Goal: Information Seeking & Learning: Learn about a topic

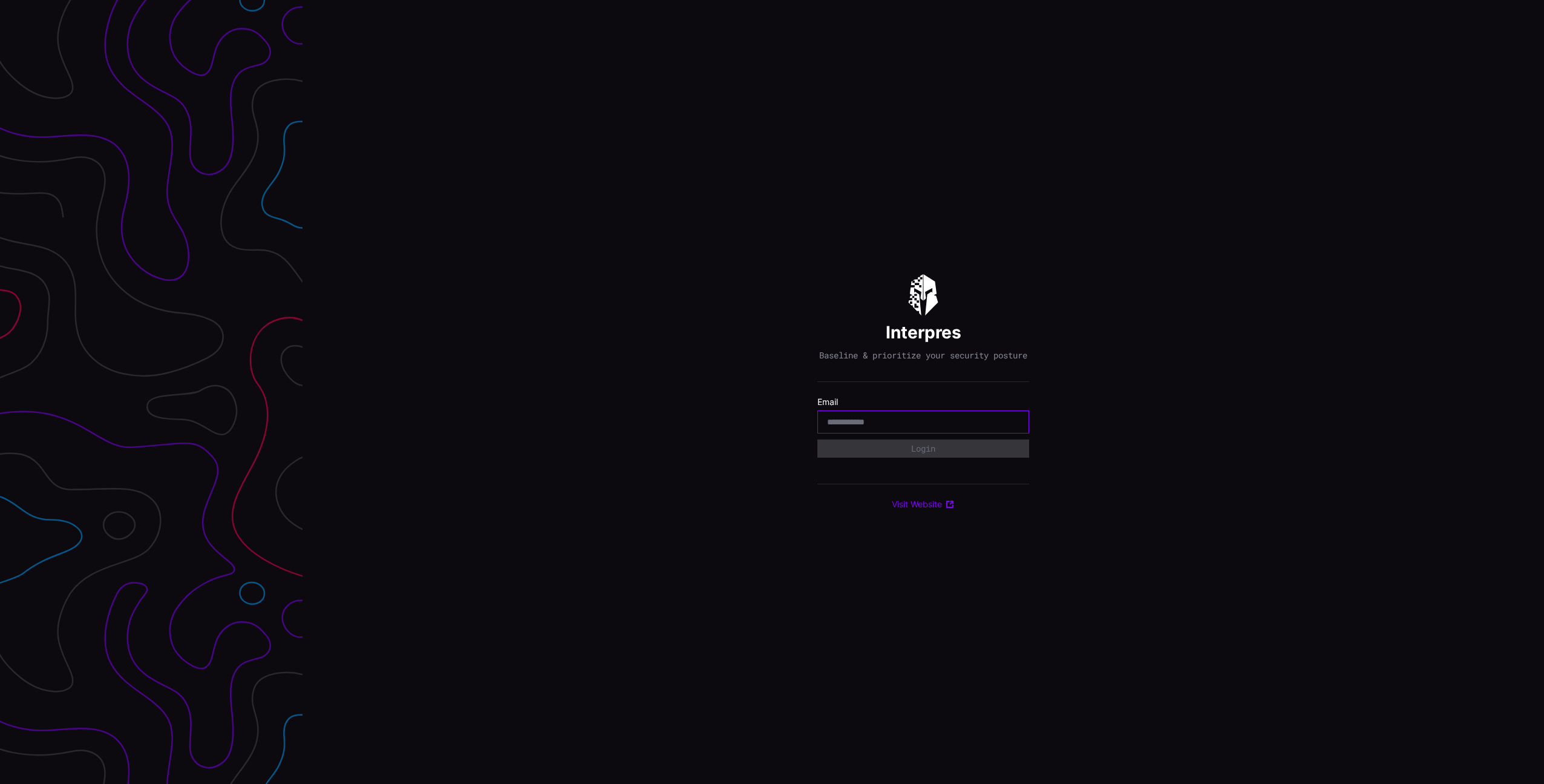
click at [857, 427] on input "email" at bounding box center [923, 422] width 192 height 11
paste input "**********"
type input "**********"
click at [866, 451] on button "Login" at bounding box center [923, 449] width 212 height 19
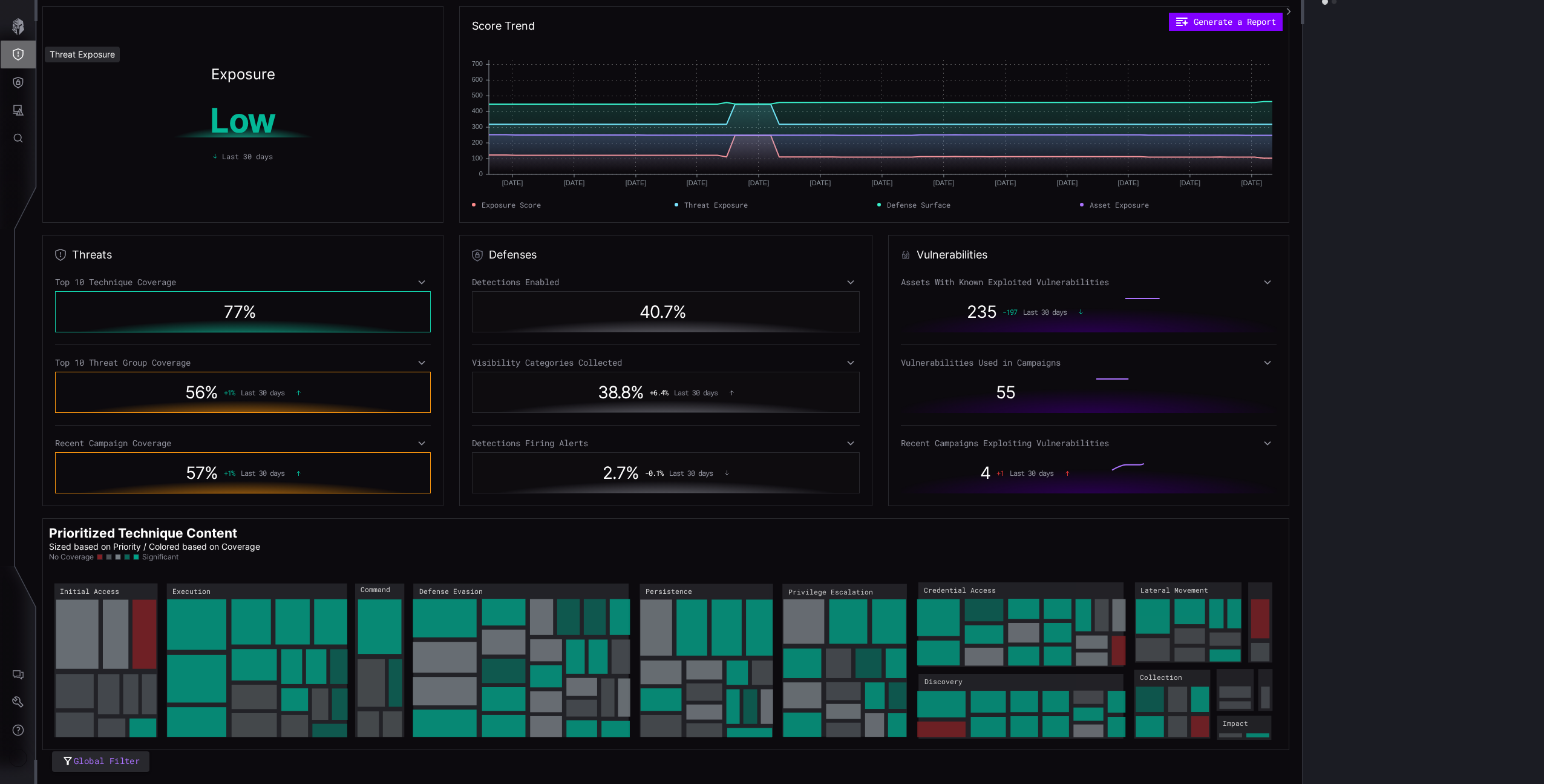
click at [22, 57] on icon "Threat Exposure" at bounding box center [19, 54] width 11 height 12
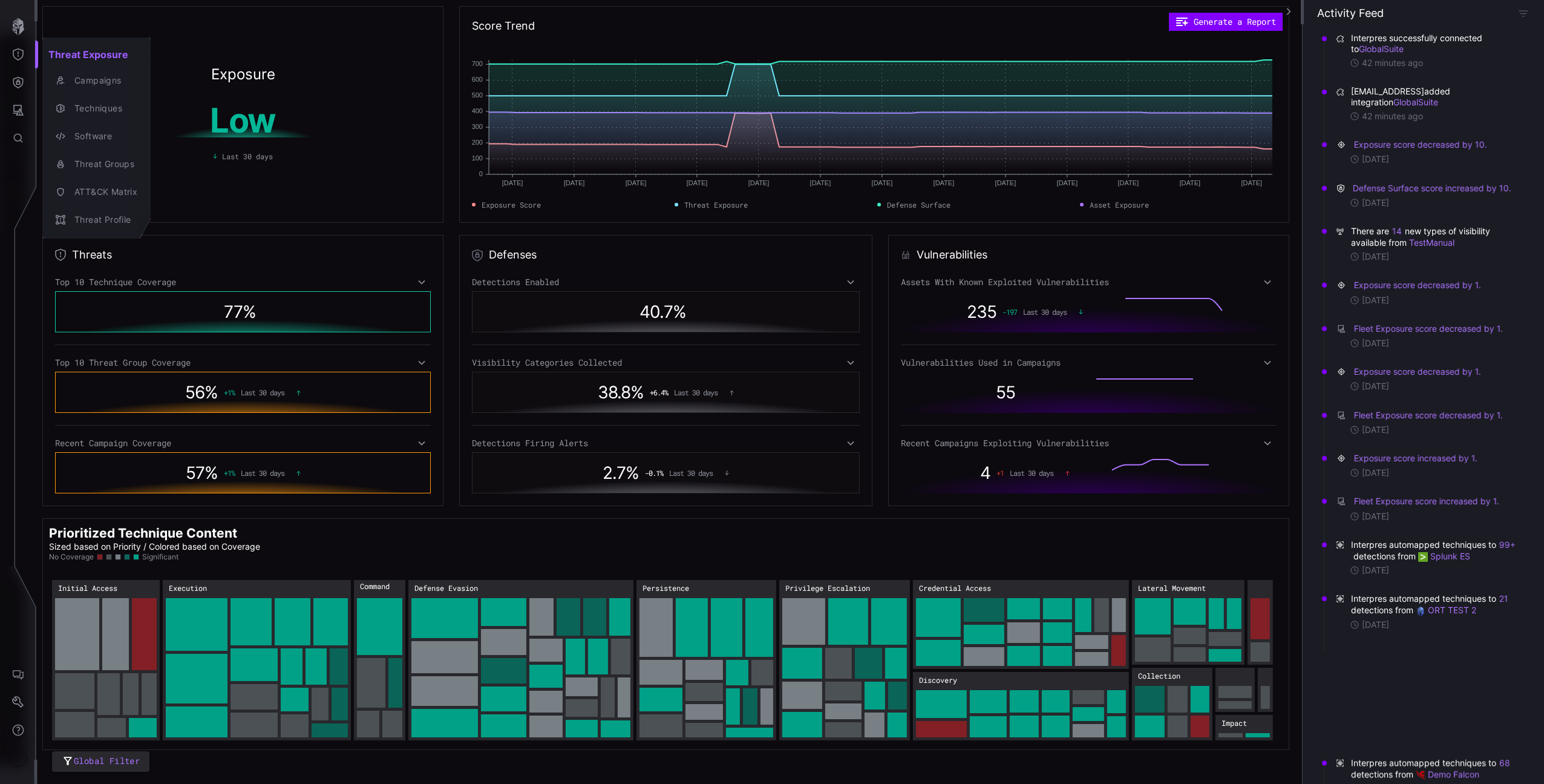
drag, startPoint x: 4, startPoint y: 105, endPoint x: 16, endPoint y: 93, distance: 17.0
click at [4, 105] on div at bounding box center [772, 392] width 1544 height 784
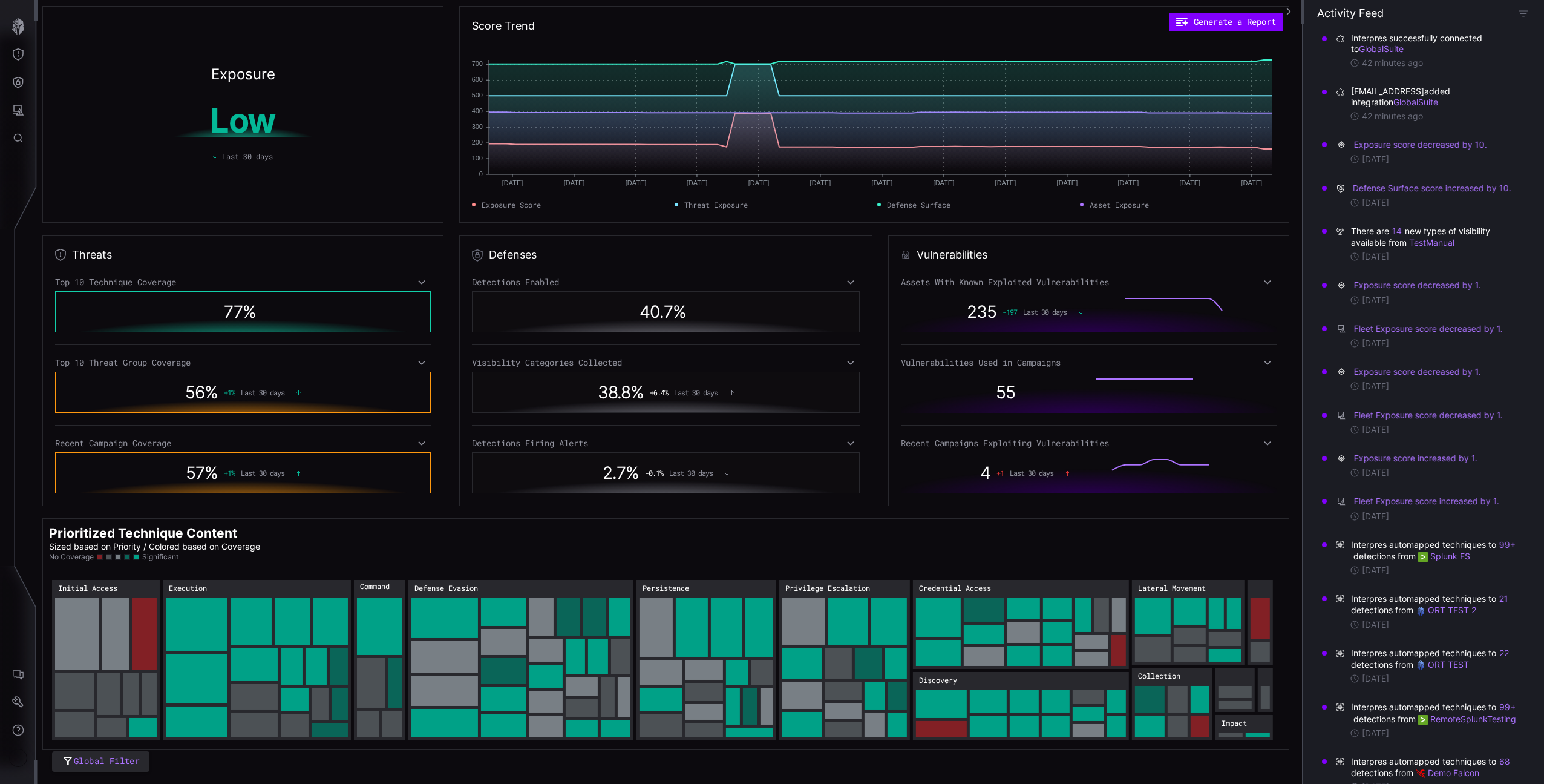
click at [20, 85] on div "Threat Exposure Campaigns Techniques Software Threat Groups ATT&CK Matrix Threa…" at bounding box center [775, 392] width 1540 height 784
click at [18, 84] on icon "Defense Surface" at bounding box center [18, 82] width 12 height 12
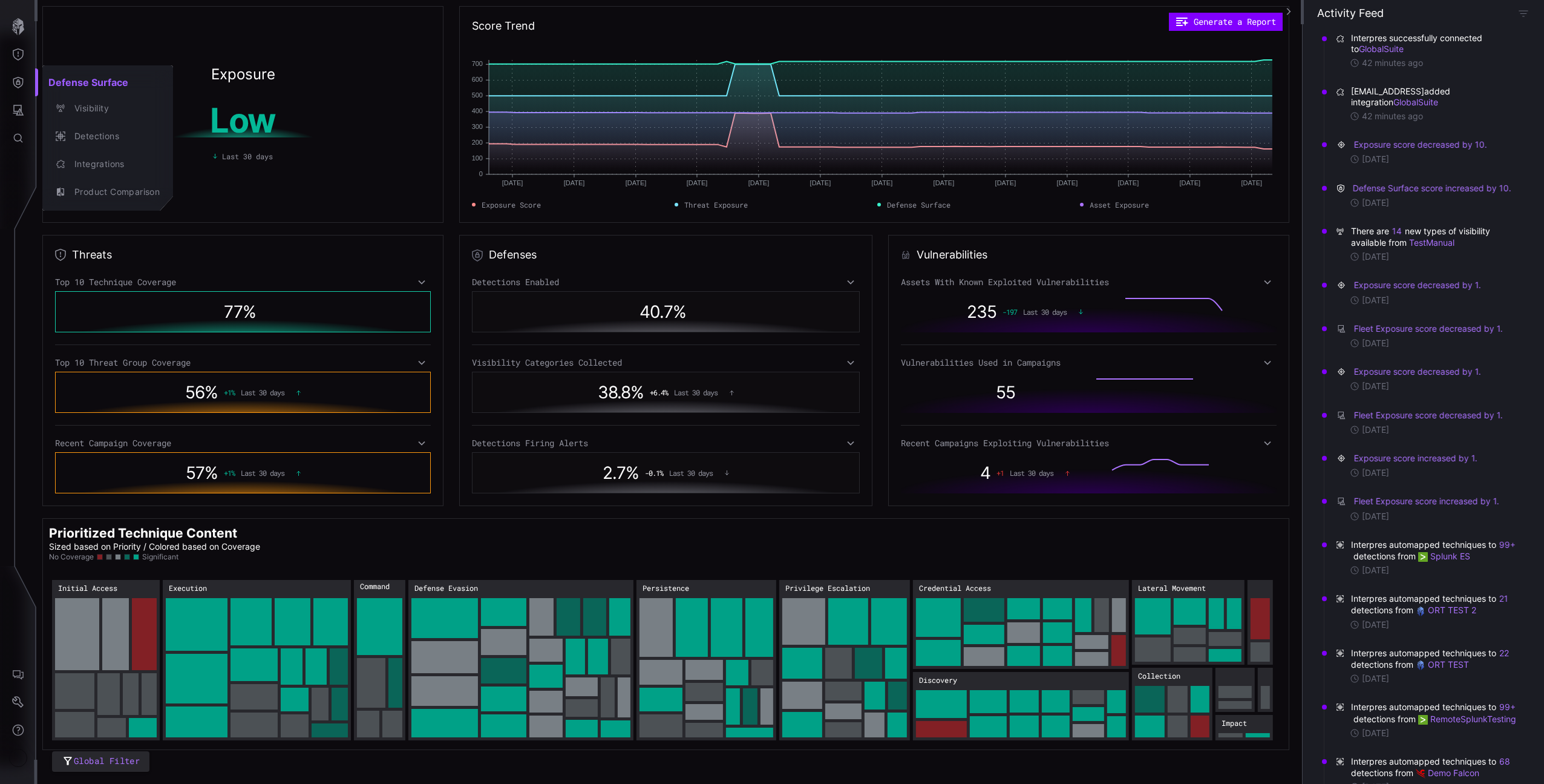
click at [22, 66] on div at bounding box center [772, 392] width 1544 height 784
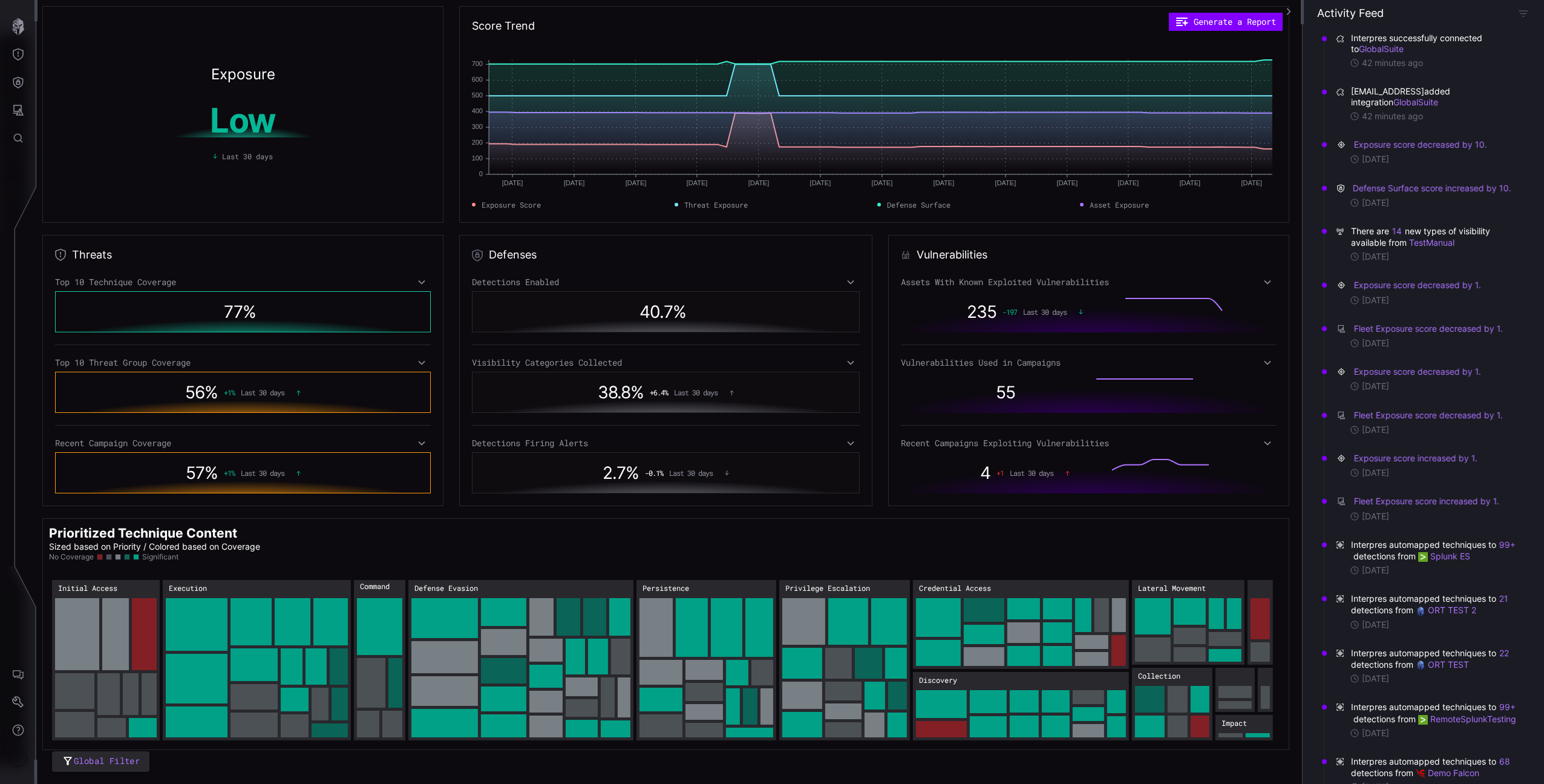
click at [16, 61] on div "Defense Surface Visibility Detections Integrations Product Comparison" at bounding box center [775, 392] width 1540 height 784
click at [18, 59] on icon "Threat Exposure" at bounding box center [18, 54] width 12 height 12
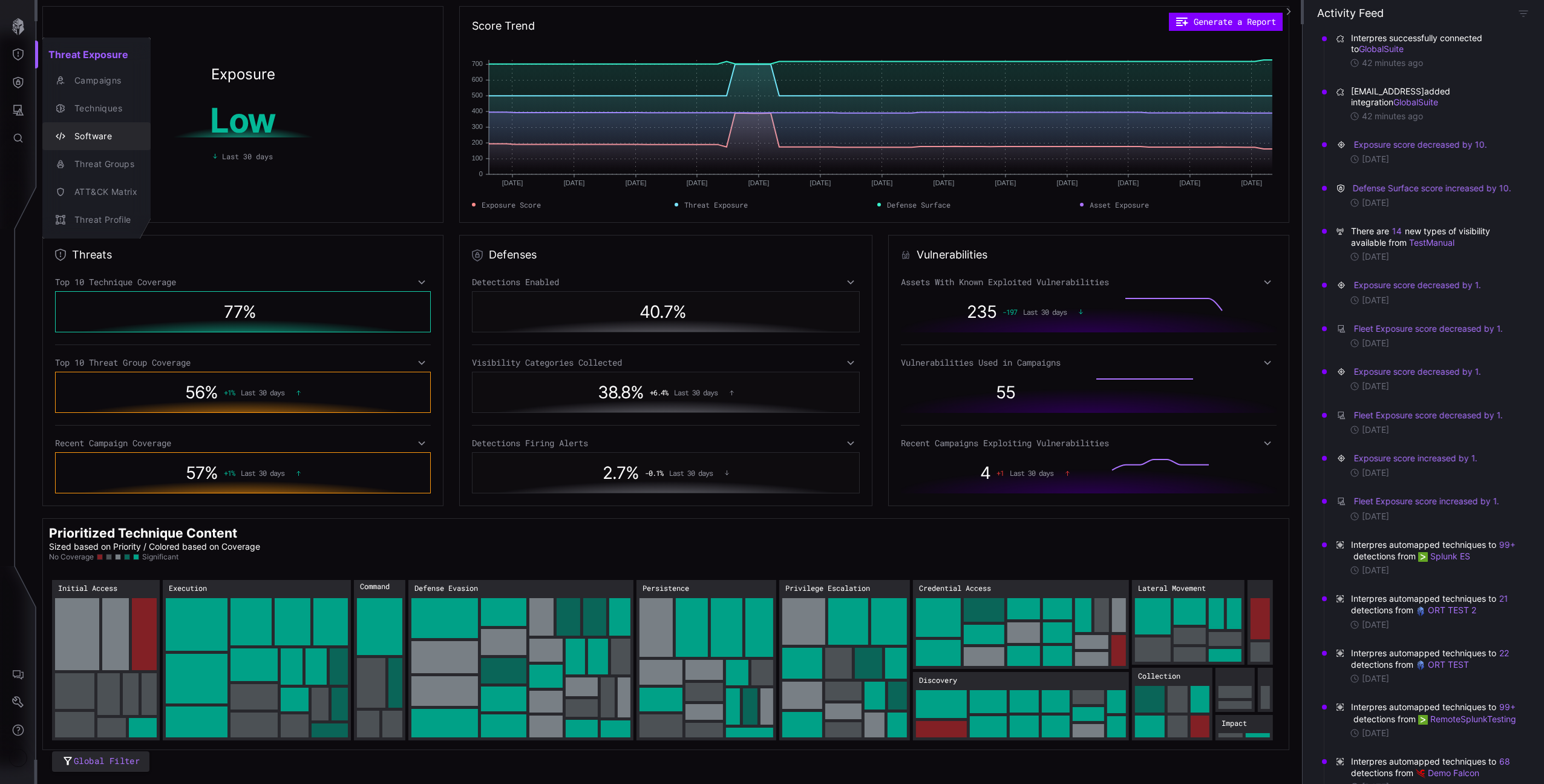
click at [94, 110] on div "Techniques" at bounding box center [103, 109] width 69 height 15
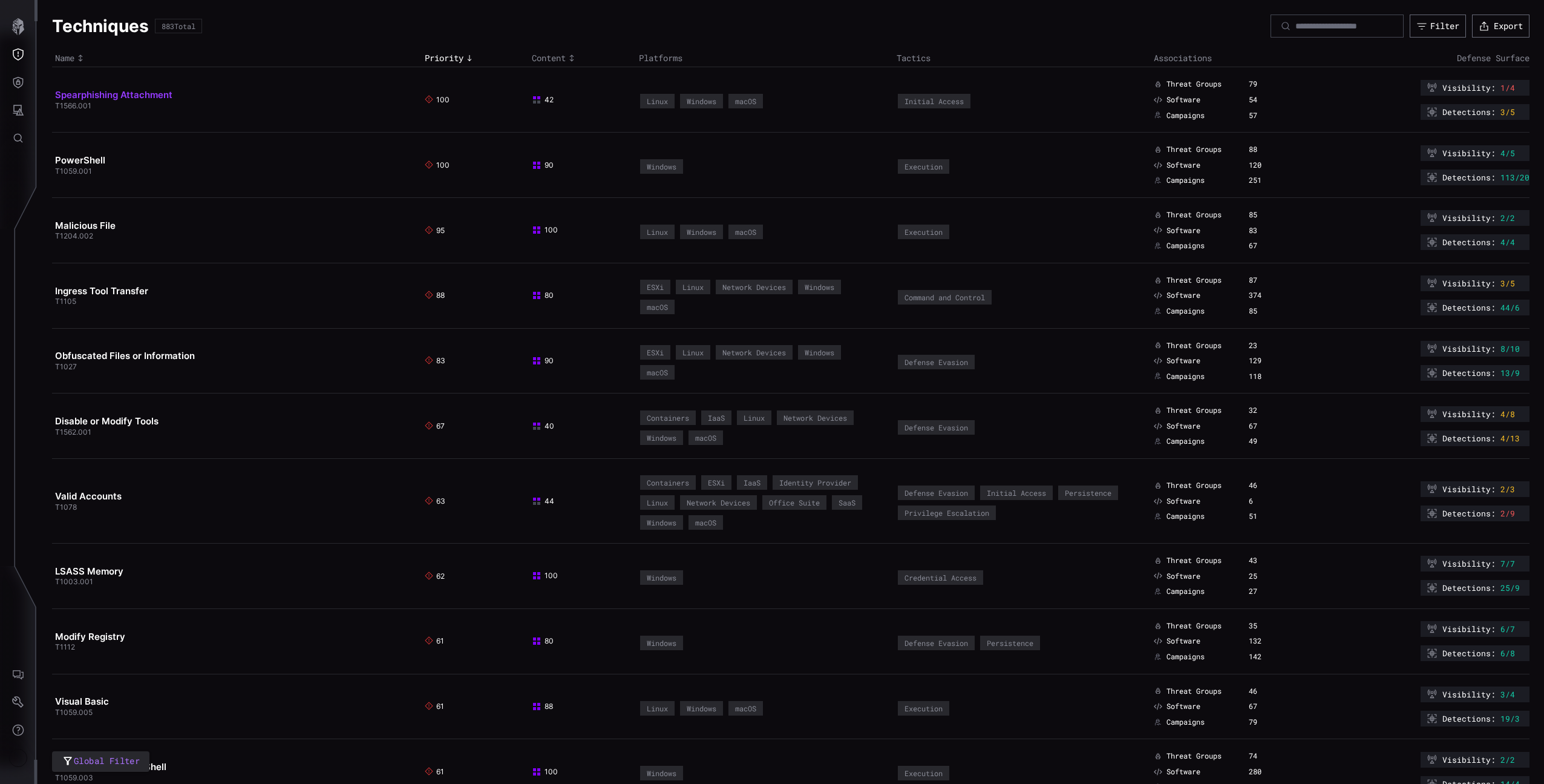
click at [93, 98] on link "Spearphishing Attachment" at bounding box center [113, 95] width 117 height 11
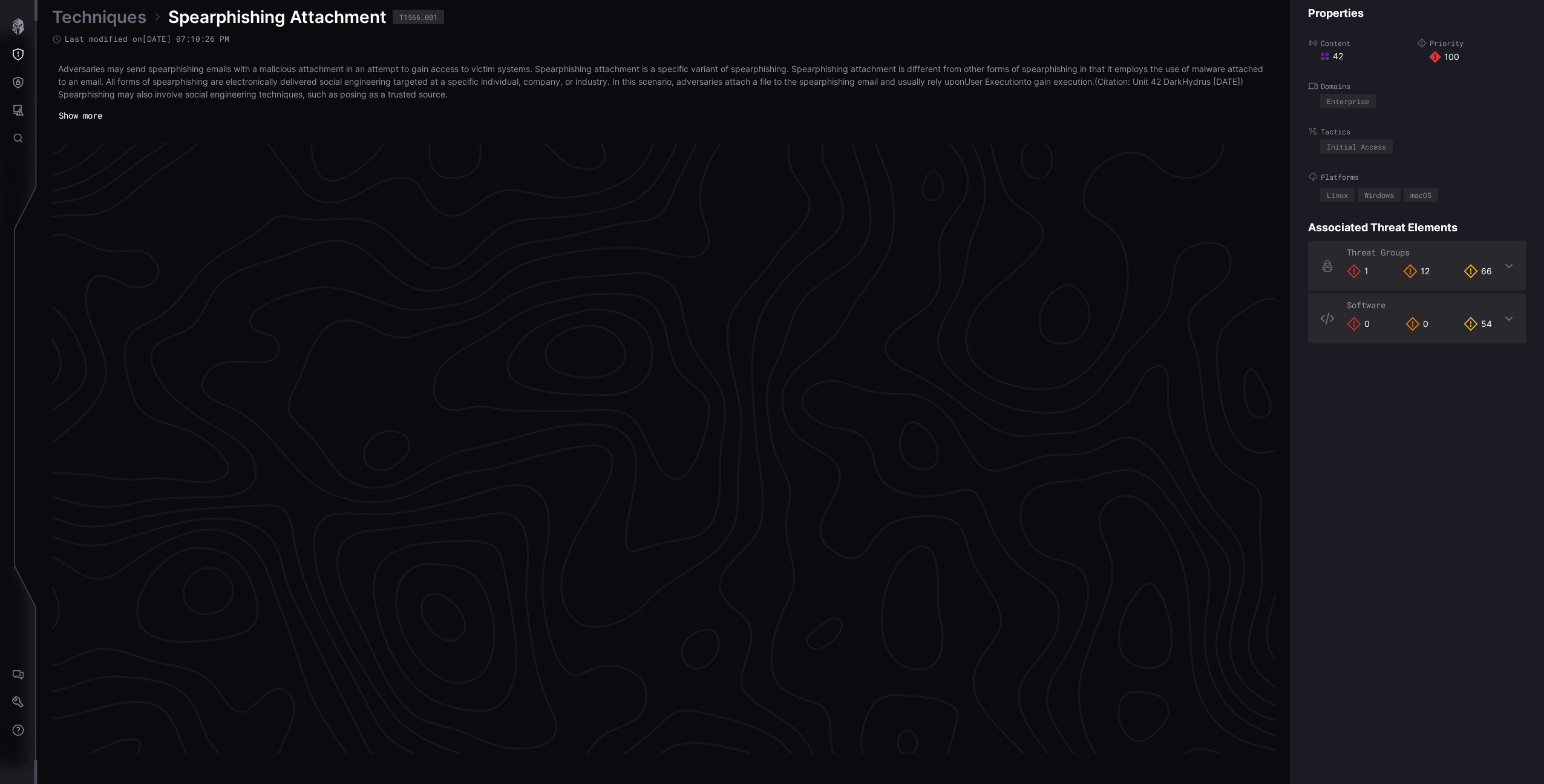
scroll to position [2423, 301]
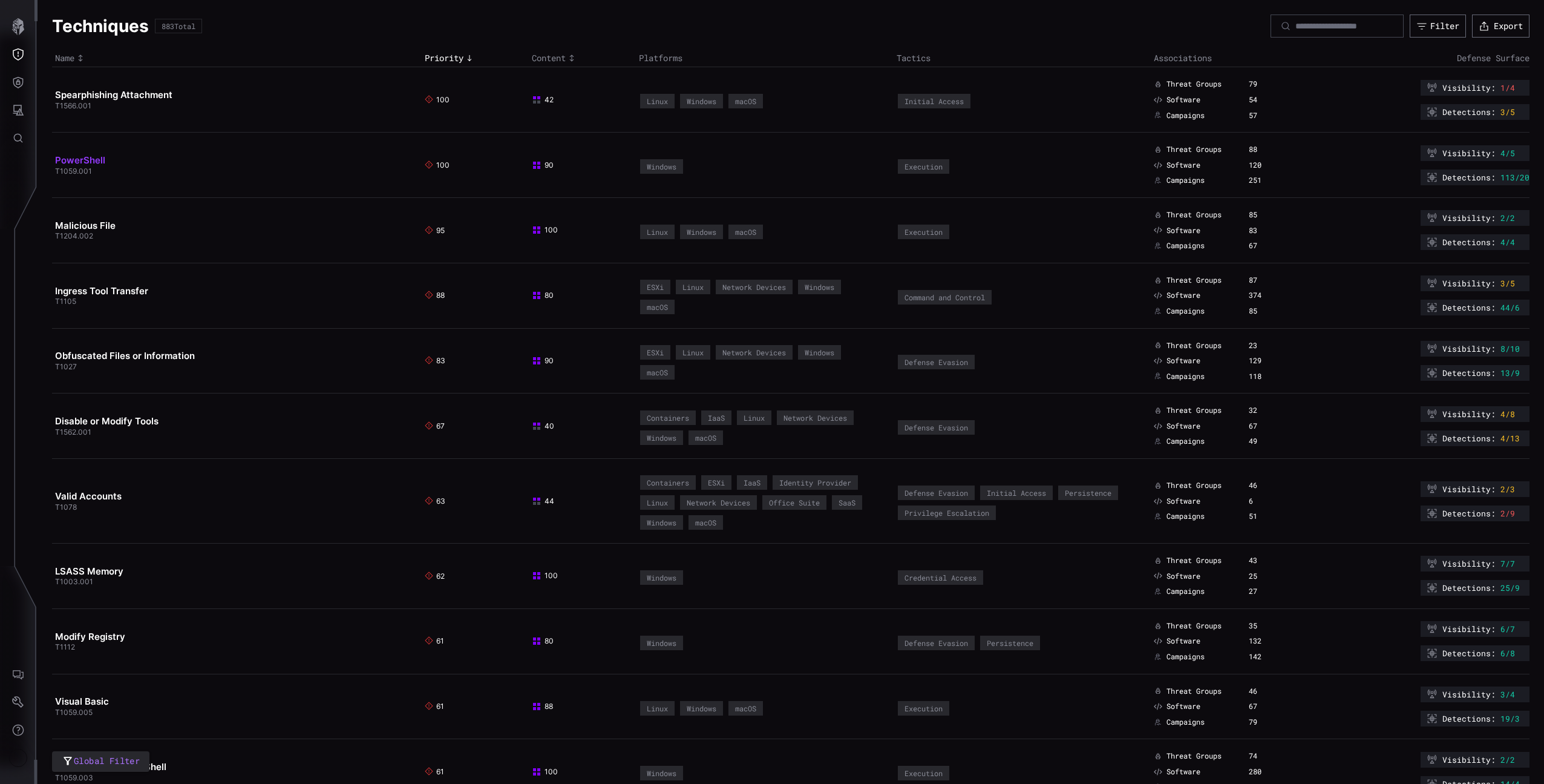
click at [84, 157] on link "PowerShell" at bounding box center [80, 160] width 50 height 11
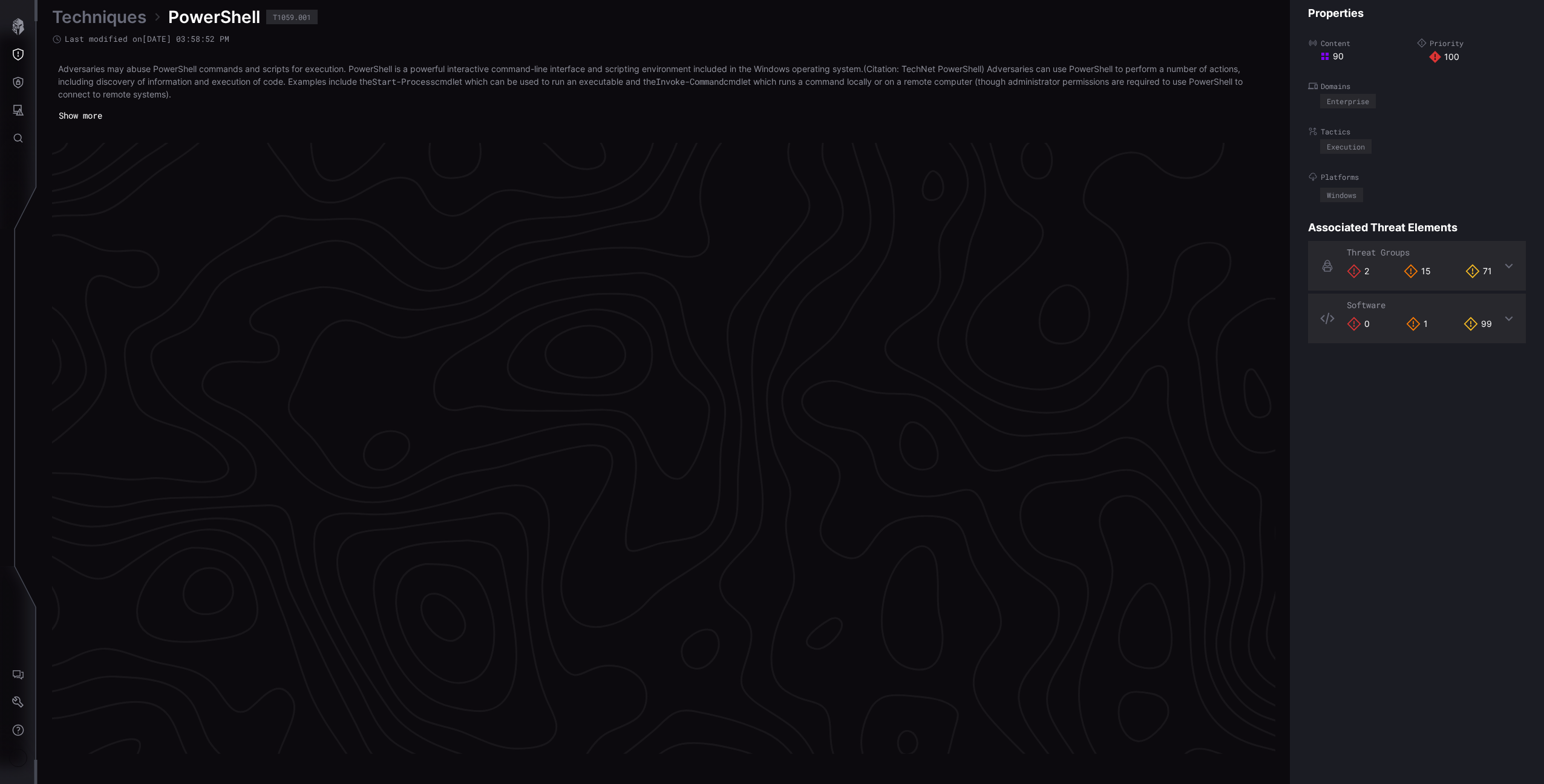
scroll to position [2423, 301]
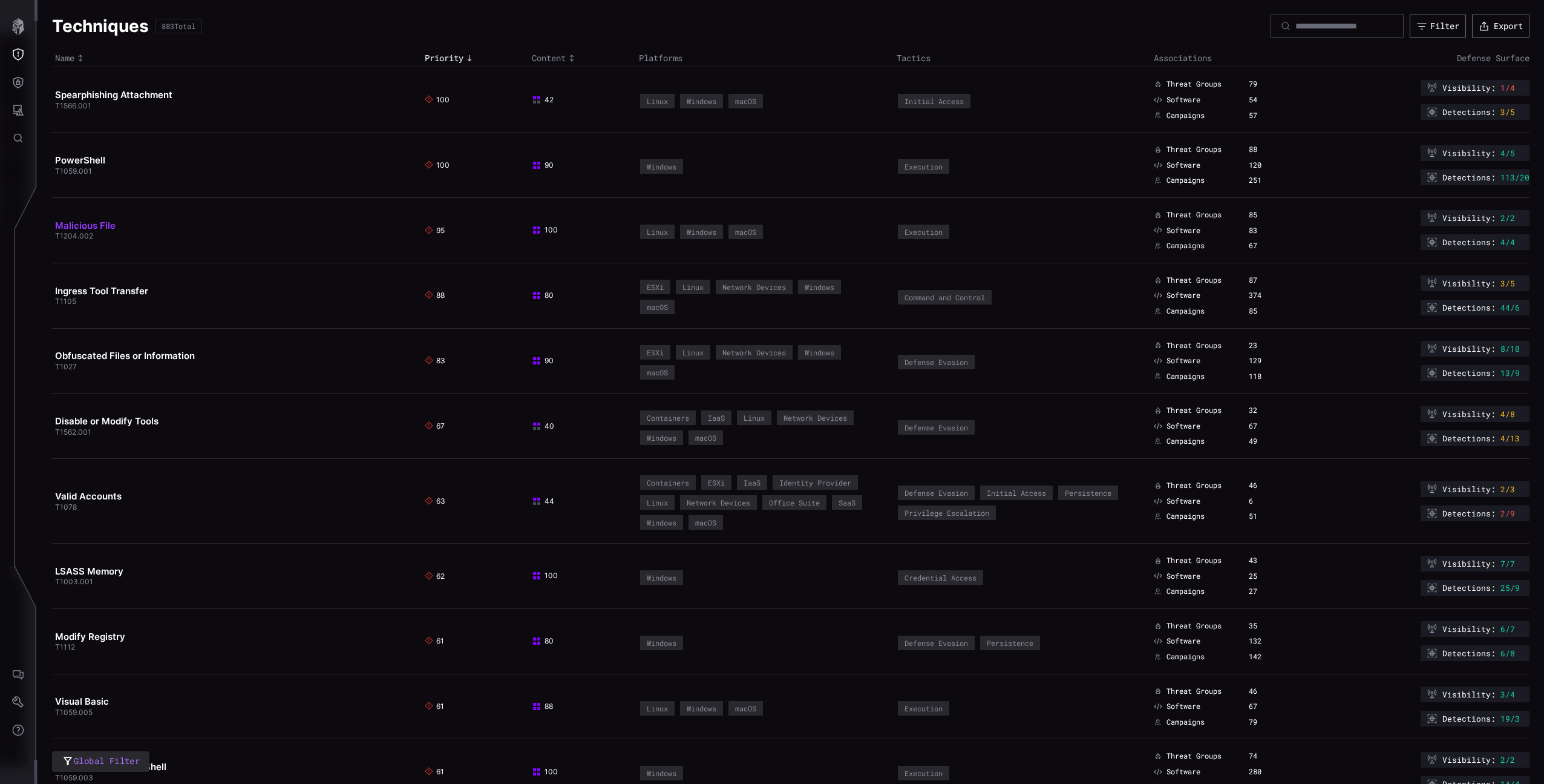
click at [87, 224] on link "Malicious File" at bounding box center [85, 225] width 60 height 11
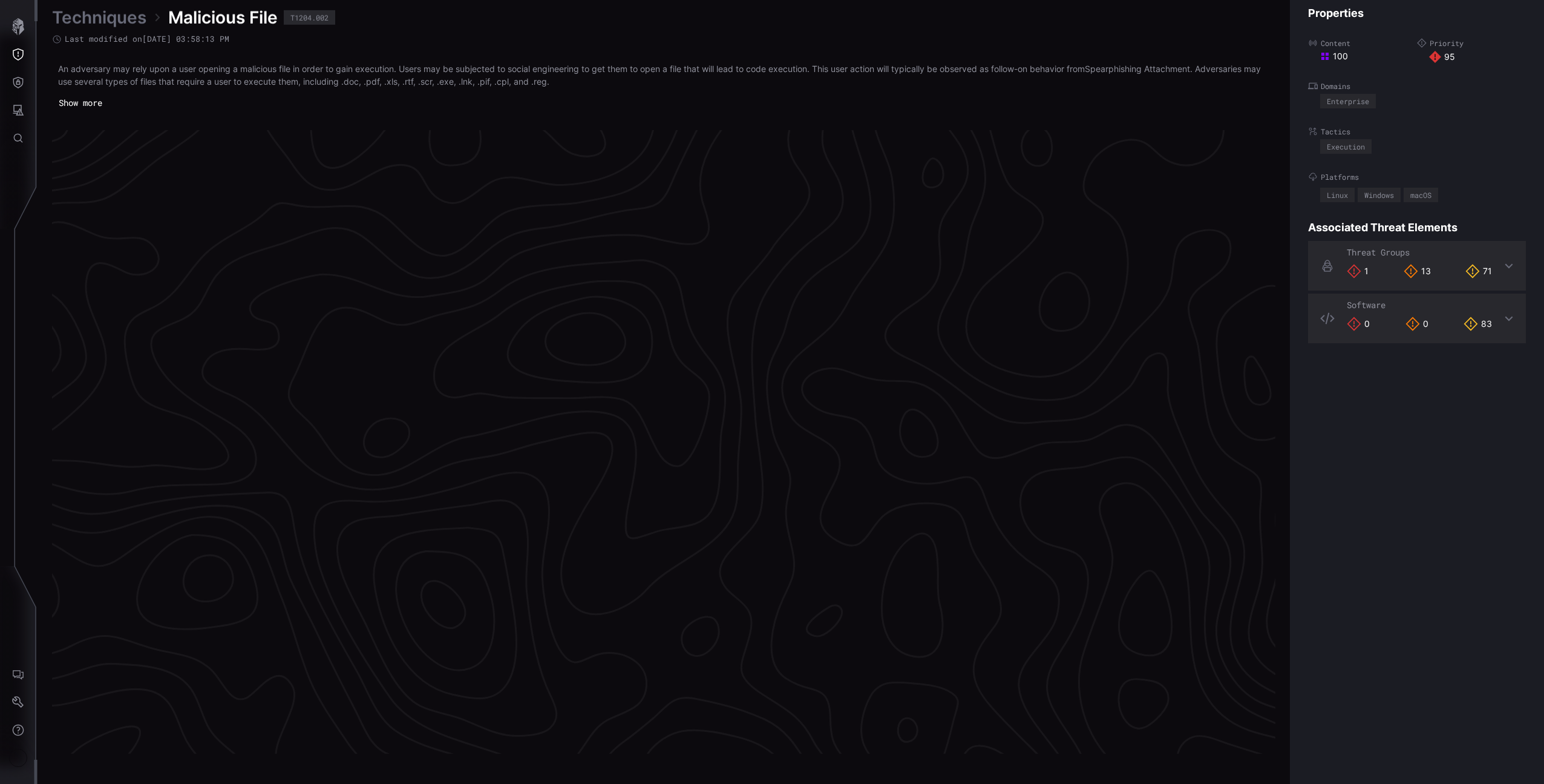
scroll to position [2416, 301]
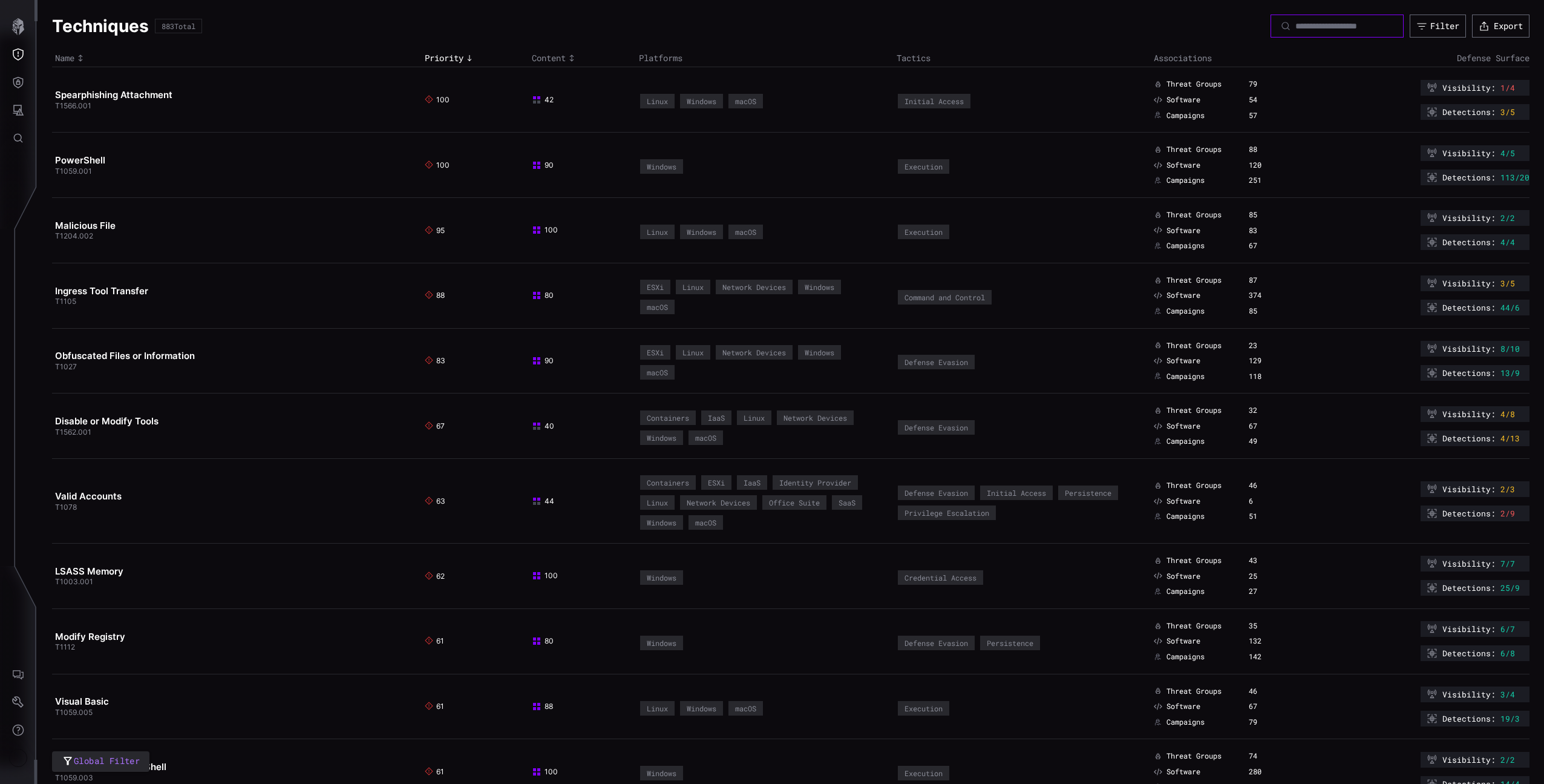
click at [1296, 27] on input at bounding box center [1338, 26] width 85 height 11
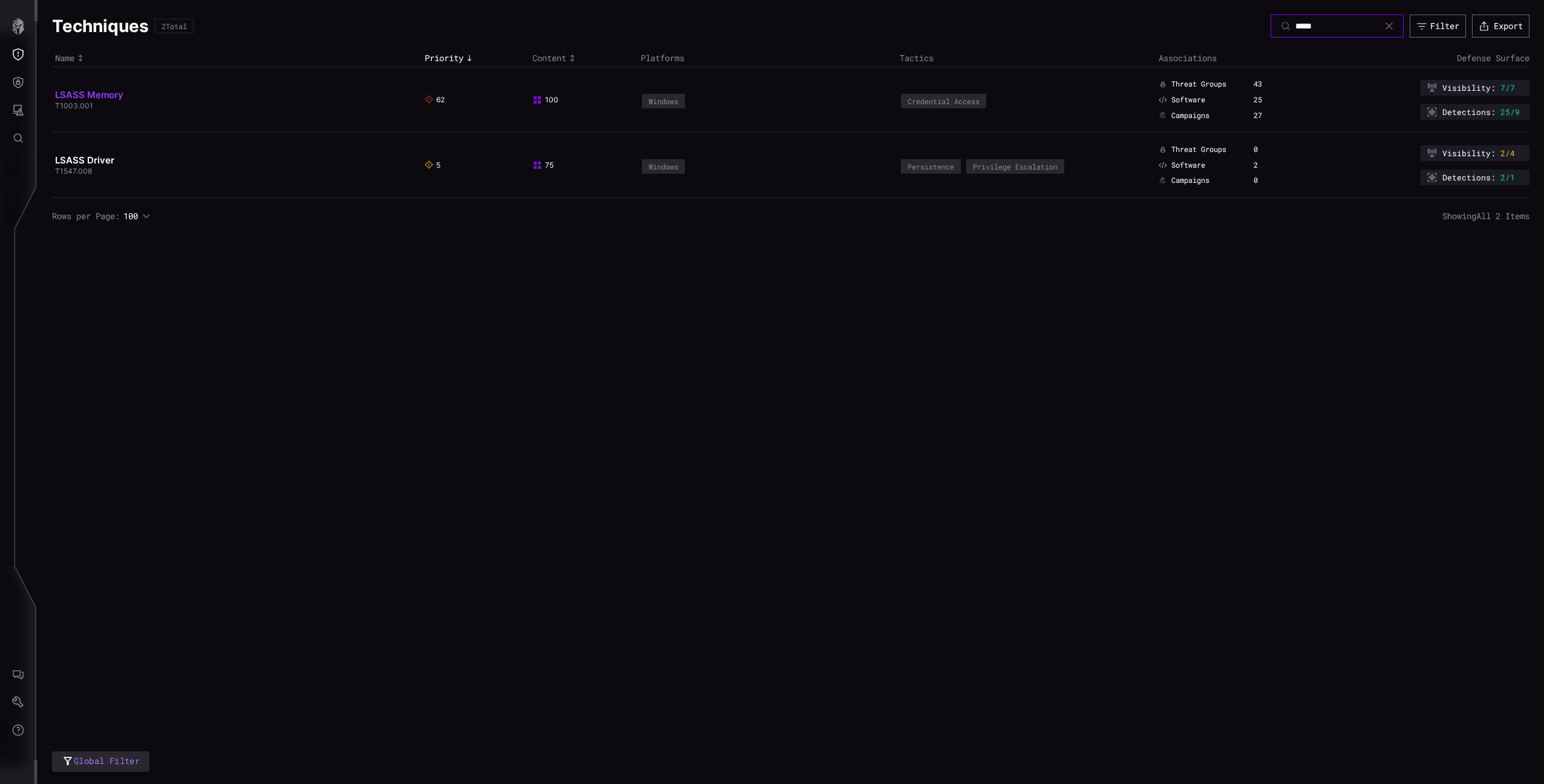
type input "*****"
click at [114, 94] on link "LSASS Memory" at bounding box center [89, 95] width 69 height 11
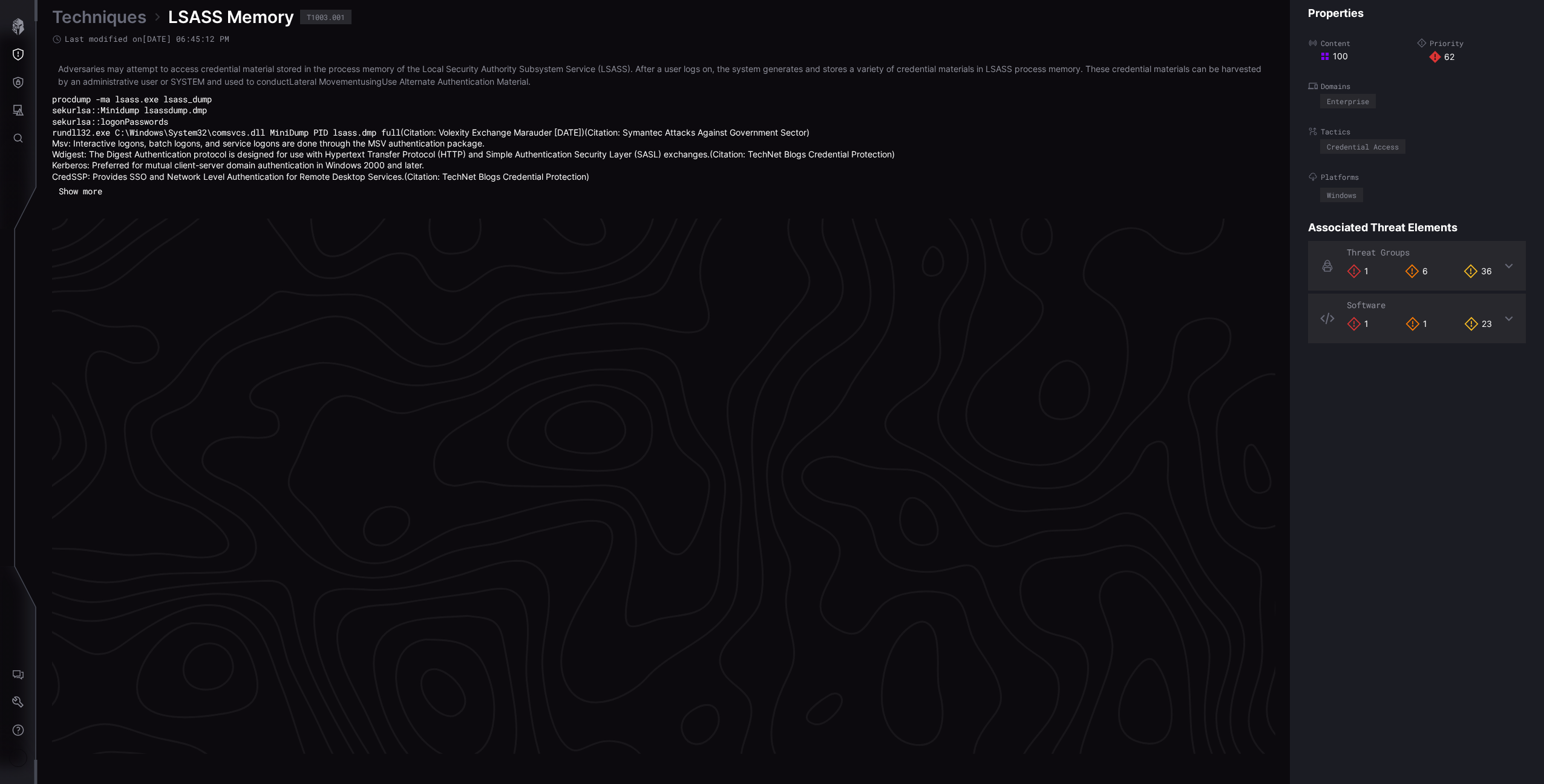
scroll to position [2460, 301]
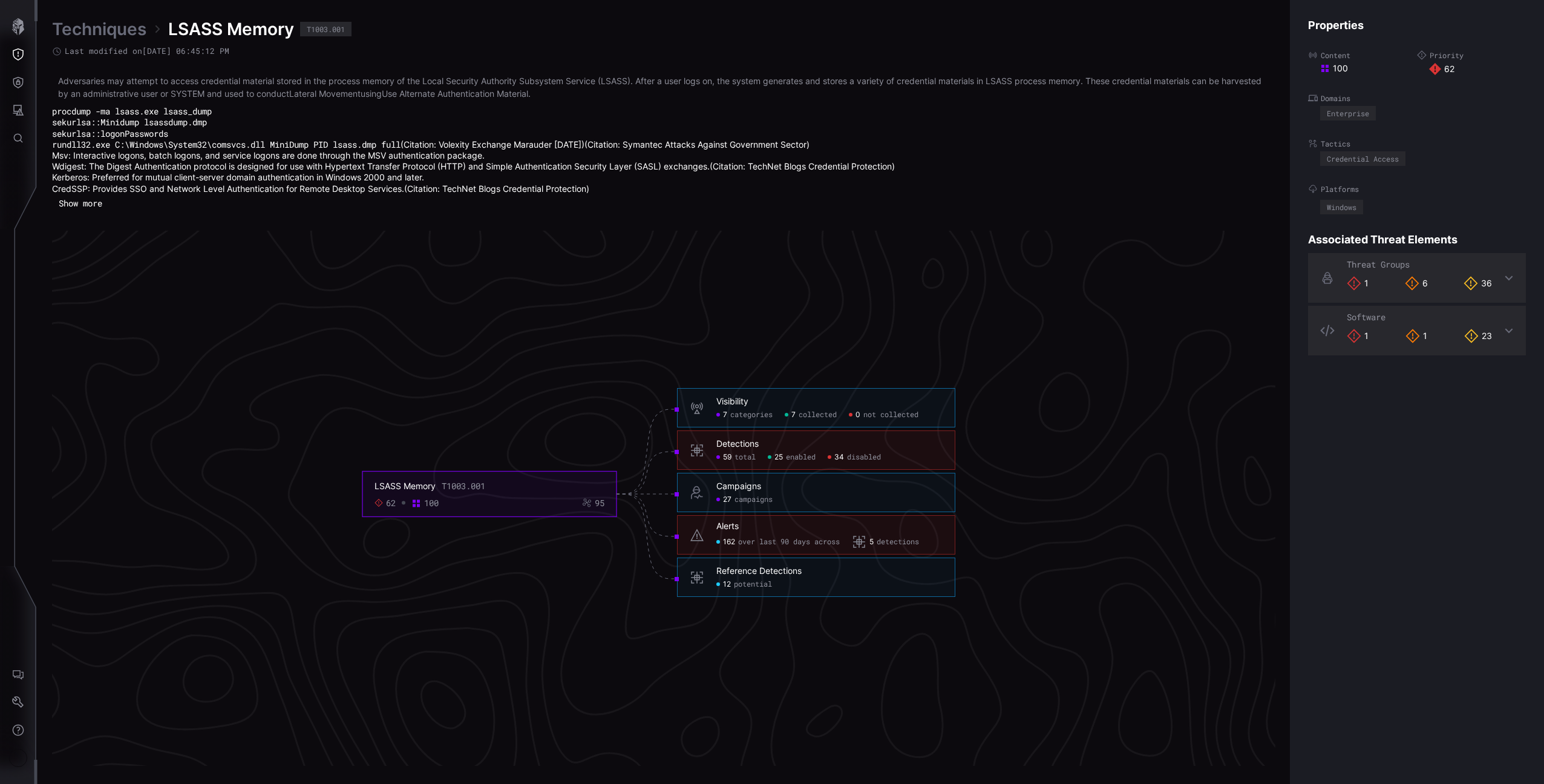
click at [94, 205] on button "Show more" at bounding box center [80, 203] width 57 height 19
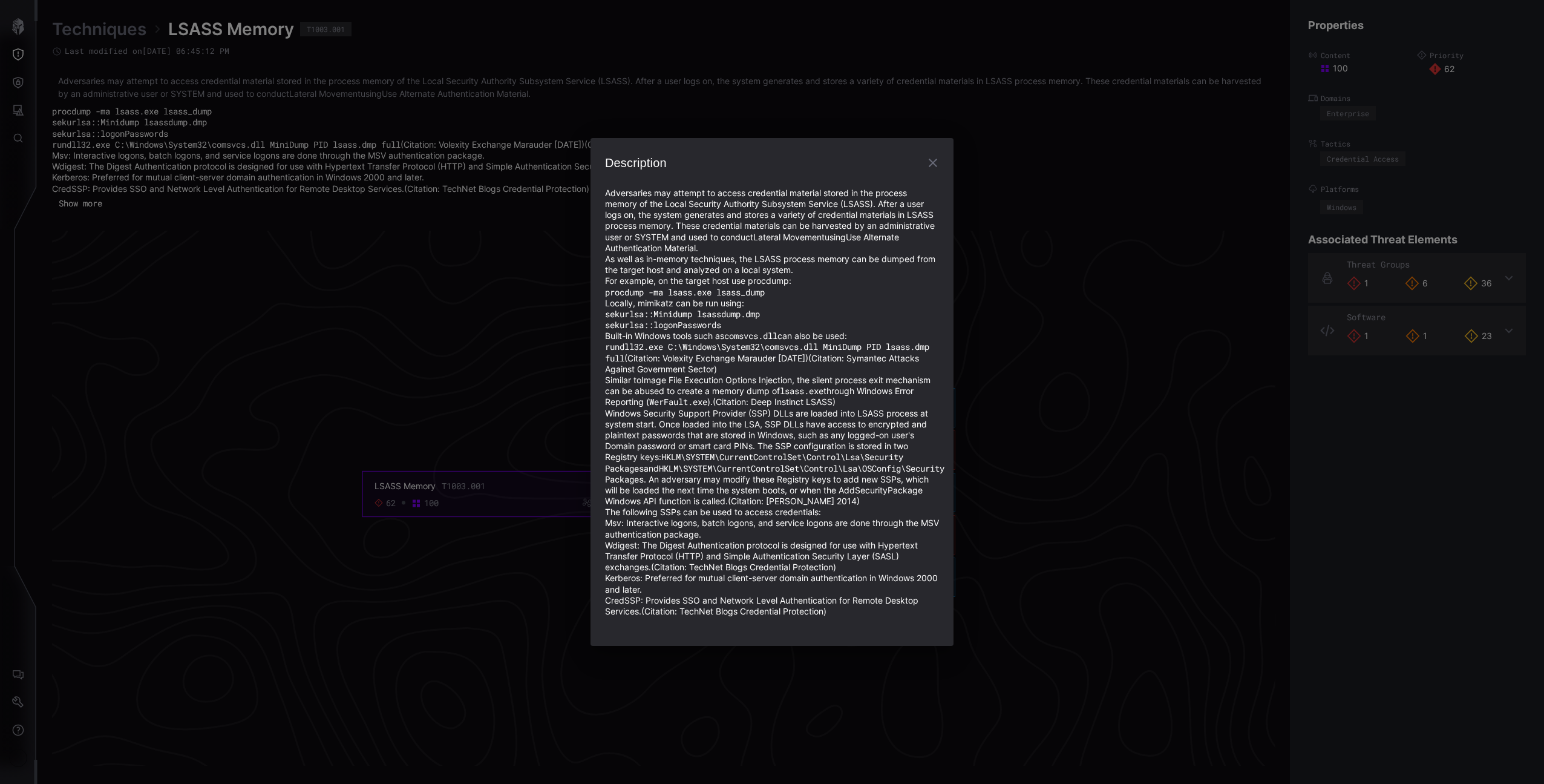
click at [933, 155] on icon "button" at bounding box center [934, 163] width 15 height 15
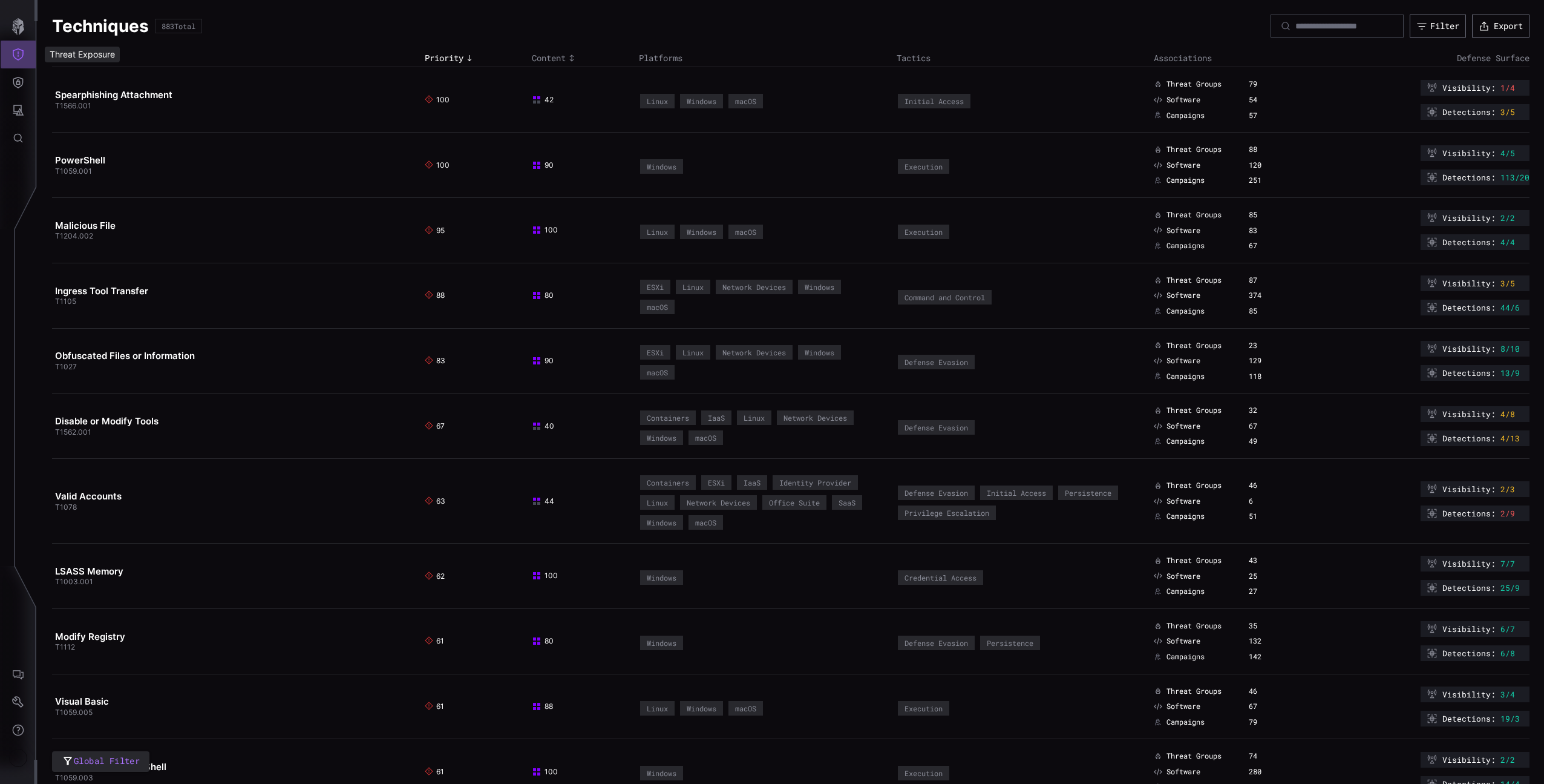
click at [20, 57] on icon "Threat Exposure" at bounding box center [18, 54] width 12 height 12
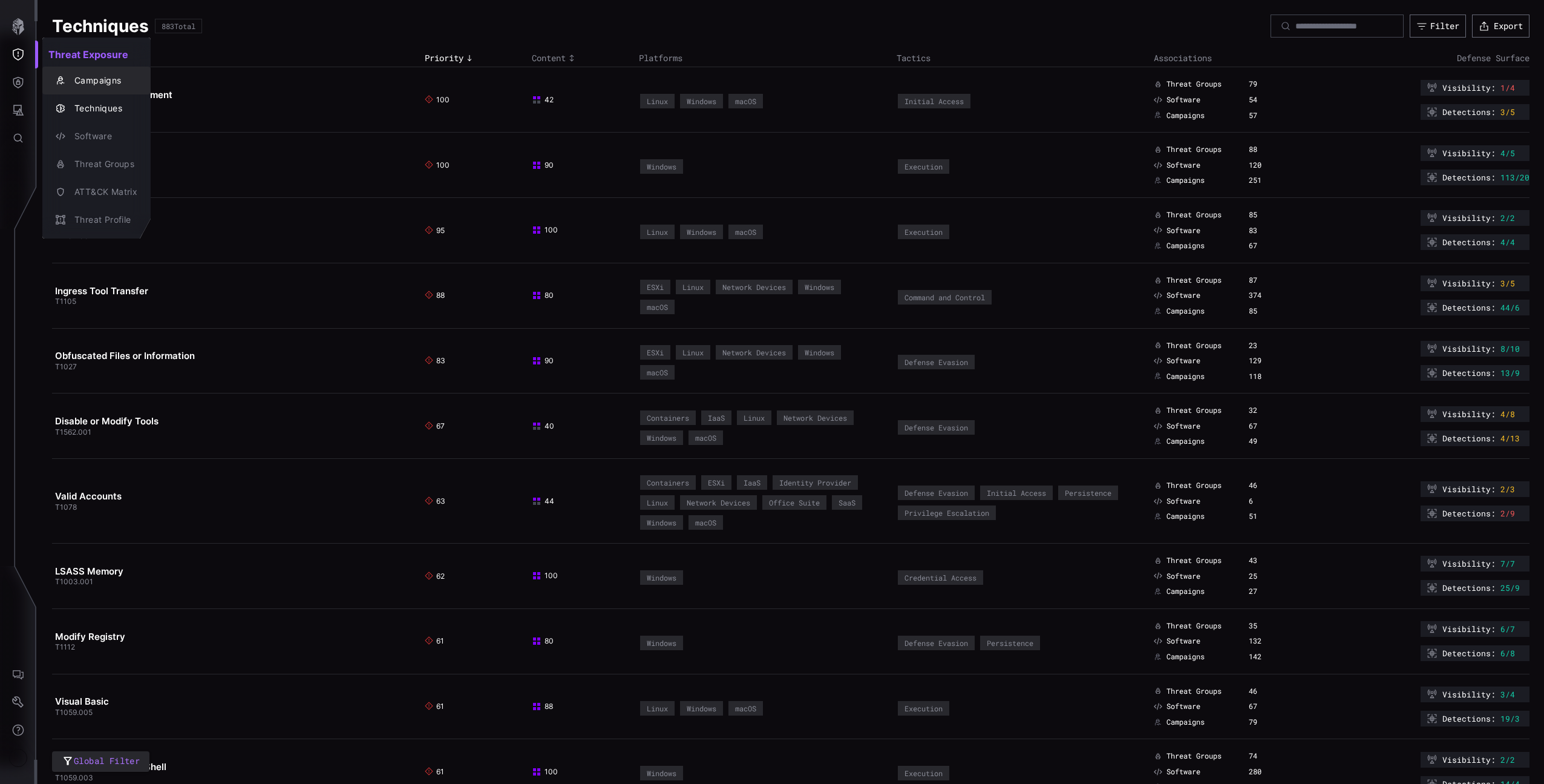
click at [95, 85] on div "Campaigns" at bounding box center [103, 81] width 69 height 15
